Goal: Information Seeking & Learning: Learn about a topic

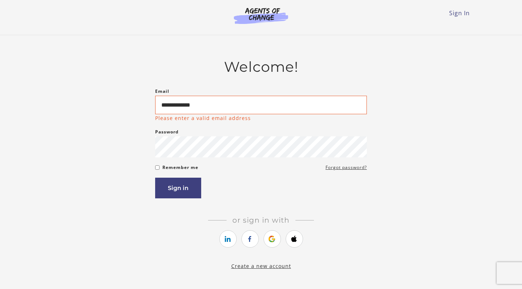
click at [344, 66] on h2 "Welcome!" at bounding box center [261, 66] width 212 height 17
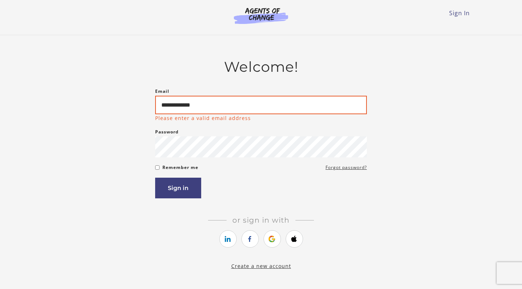
click at [246, 98] on input "**********" at bounding box center [261, 105] width 212 height 18
drag, startPoint x: 219, startPoint y: 104, endPoint x: 126, endPoint y: 100, distance: 94.0
click at [126, 100] on div "**********" at bounding box center [261, 164] width 424 height 212
type input "**********"
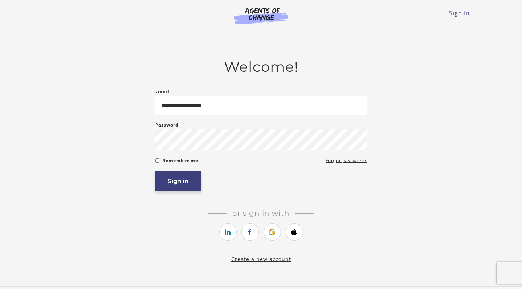
click at [183, 182] on button "Sign in" at bounding box center [178, 181] width 46 height 21
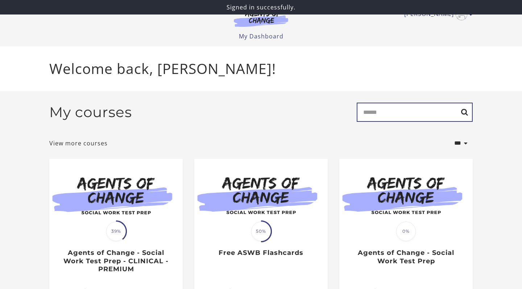
click at [407, 113] on input "Search" at bounding box center [415, 112] width 116 height 19
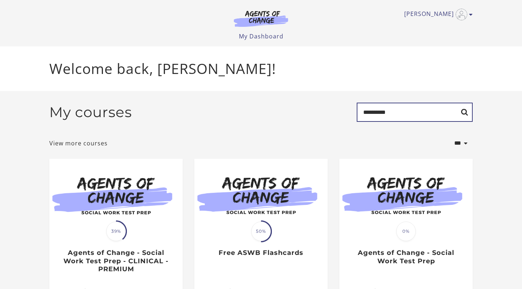
type input "**********"
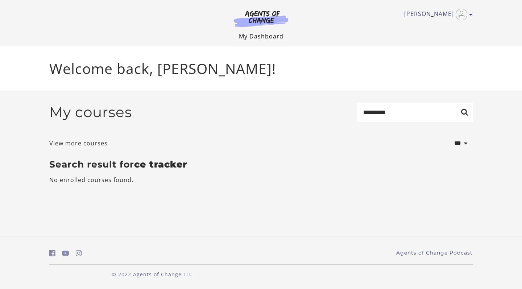
click at [268, 37] on link "My Dashboard" at bounding box center [261, 36] width 45 height 8
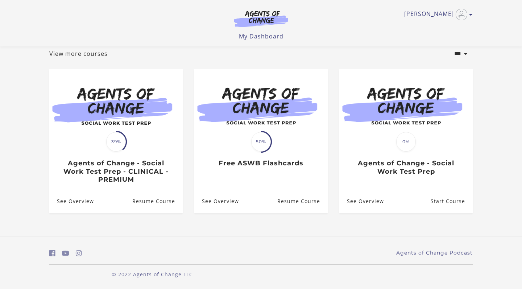
scroll to position [44, 0]
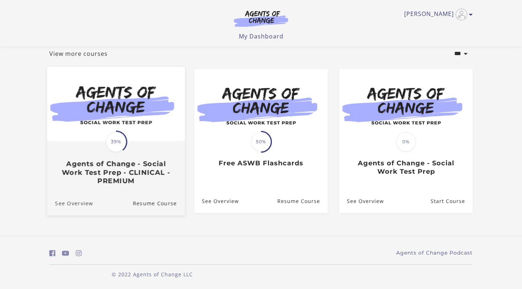
click at [79, 206] on link "See Overview" at bounding box center [70, 203] width 46 height 24
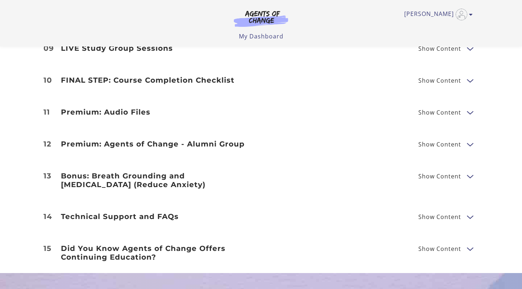
scroll to position [1173, 0]
click at [463, 76] on span "Show Content" at bounding box center [443, 80] width 49 height 9
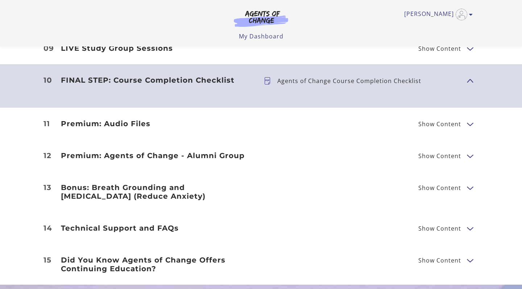
click at [449, 258] on span "Show Content" at bounding box center [440, 261] width 43 height 6
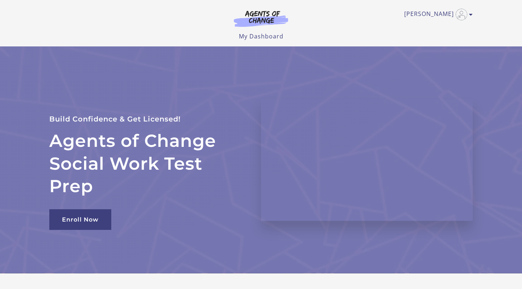
scroll to position [0, 0]
click at [468, 15] on link "[PERSON_NAME]" at bounding box center [436, 15] width 65 height 12
click at [431, 28] on link "My Account" at bounding box center [443, 26] width 64 height 12
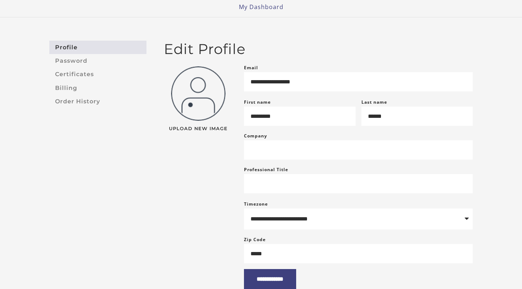
scroll to position [31, 0]
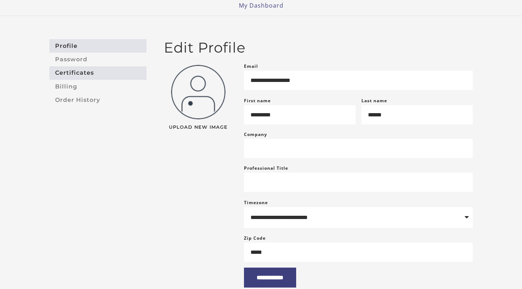
click at [81, 75] on link "Certificates" at bounding box center [97, 72] width 97 height 13
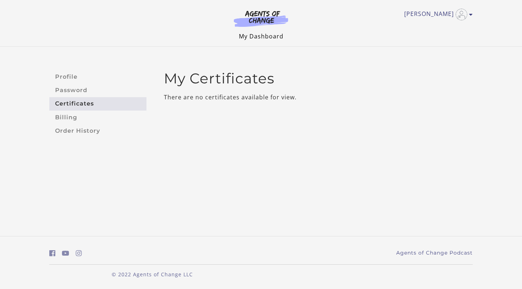
click at [257, 37] on link "My Dashboard" at bounding box center [261, 36] width 45 height 8
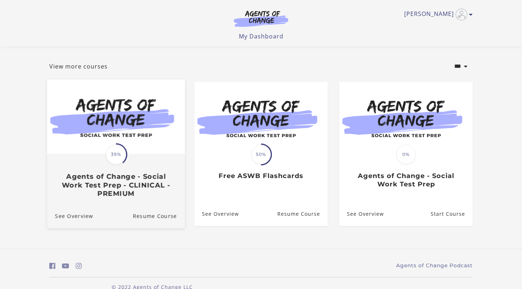
scroll to position [30, 0]
click at [118, 195] on h3 "Agents of Change - Social Work Test Prep - CLINICAL - PREMIUM" at bounding box center [116, 184] width 122 height 25
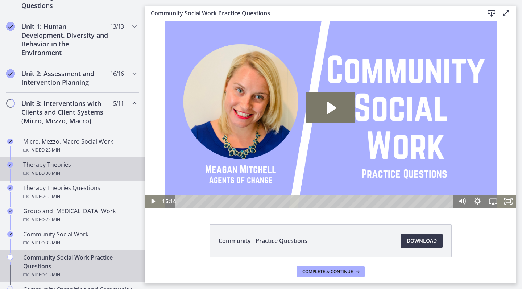
scroll to position [194, 0]
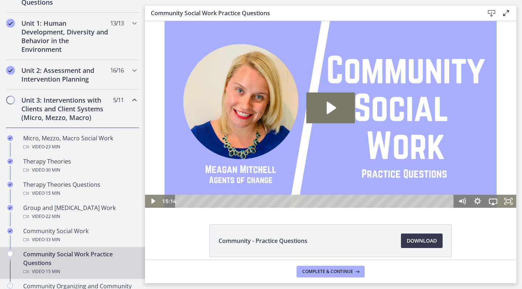
click at [15, 99] on div "Unit 3: Interventions with Clients and Client Systems (Micro, Mezzo, Macro) 5 /…" at bounding box center [72, 109] width 133 height 38
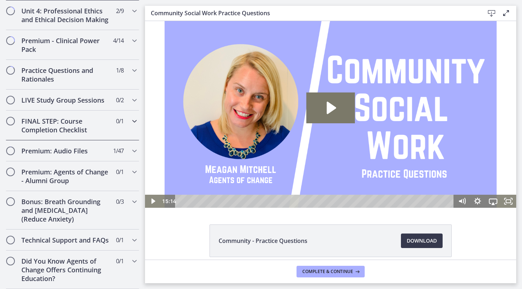
scroll to position [0, 0]
click at [28, 105] on div "LIVE Study Group Sessions 0 / 2 Completed" at bounding box center [72, 100] width 133 height 21
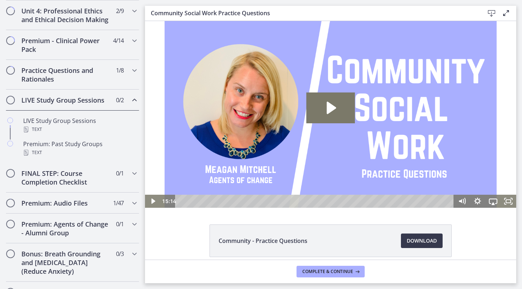
click at [28, 105] on div "LIVE Study Group Sessions 0 / 2 Completed" at bounding box center [72, 100] width 133 height 21
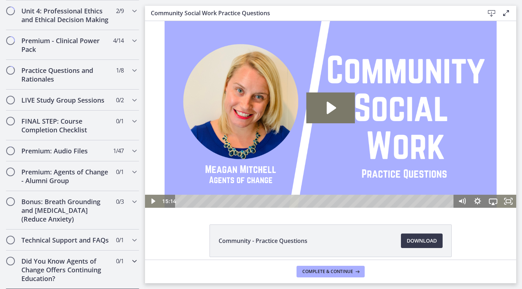
click at [70, 263] on h2 "Did You Know Agents of Change Offers Continuing Education?" at bounding box center [65, 270] width 89 height 26
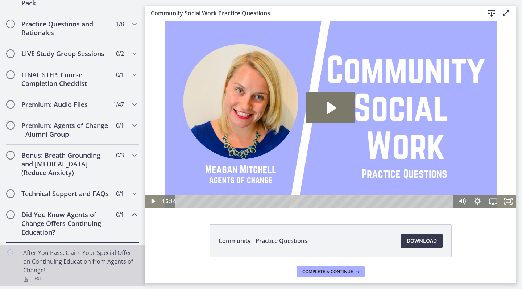
click at [71, 255] on div "After You Pass: Claim Your Special Offer on Continuing Education from Agents of…" at bounding box center [79, 265] width 113 height 35
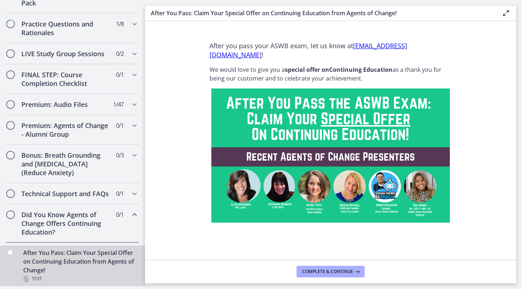
click at [71, 255] on div "After You Pass: Claim Your Special Offer on Continuing Education from Agents of…" at bounding box center [79, 265] width 113 height 35
click at [91, 221] on h2 "Did You Know Agents of Change Offers Continuing Education?" at bounding box center [65, 223] width 89 height 26
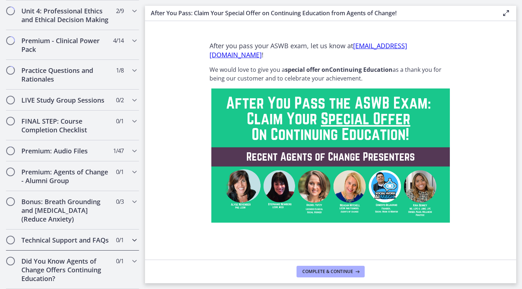
click at [103, 236] on h2 "Technical Support and FAQs" at bounding box center [65, 240] width 89 height 9
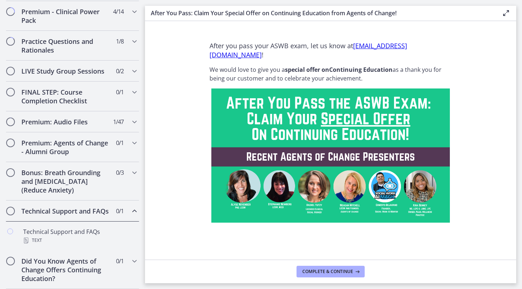
click at [103, 207] on h2 "Technical Support and FAQs" at bounding box center [65, 211] width 89 height 9
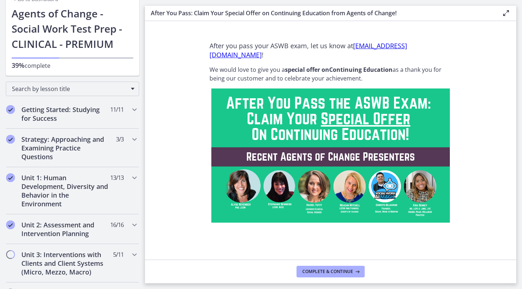
scroll to position [39, 0]
